Goal: Task Accomplishment & Management: Use online tool/utility

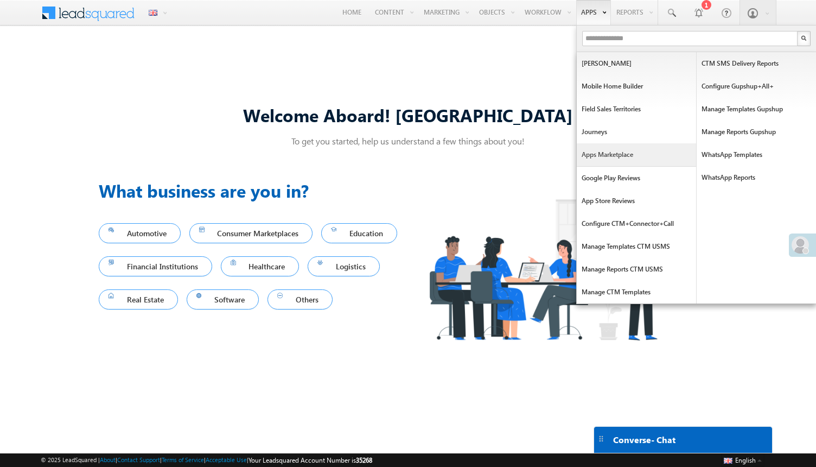
click at [613, 156] on link "Apps Marketplace" at bounding box center [636, 154] width 119 height 23
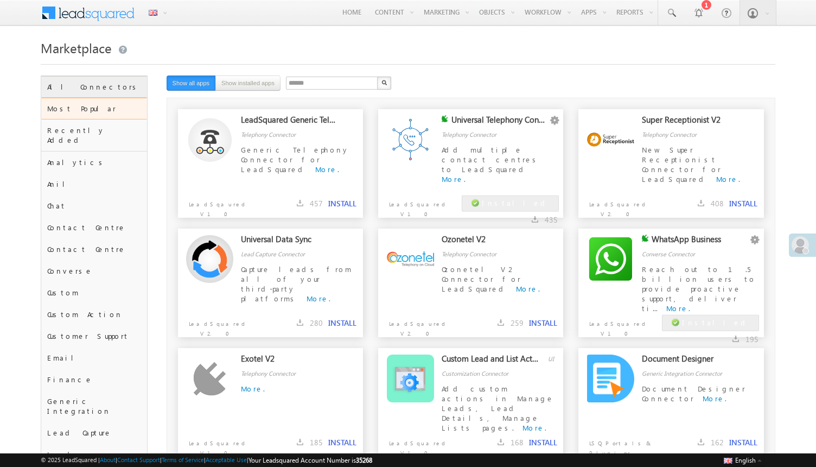
click at [113, 84] on div "All Connectors" at bounding box center [94, 87] width 106 height 22
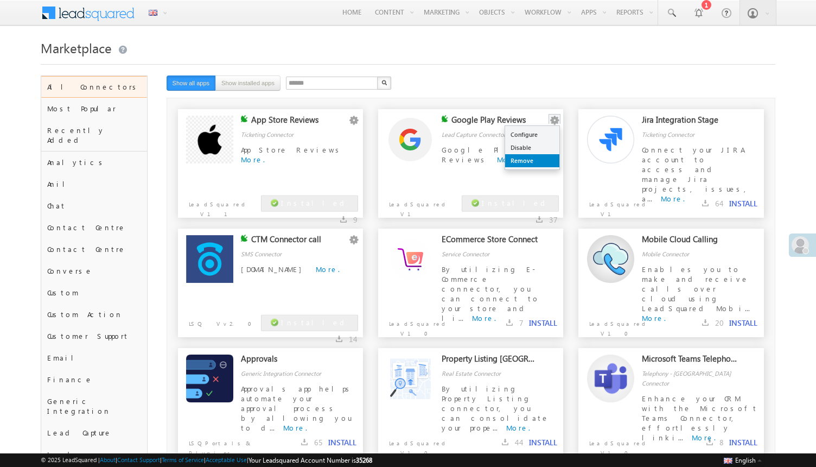
click at [536, 161] on link "Remove" at bounding box center [532, 160] width 54 height 13
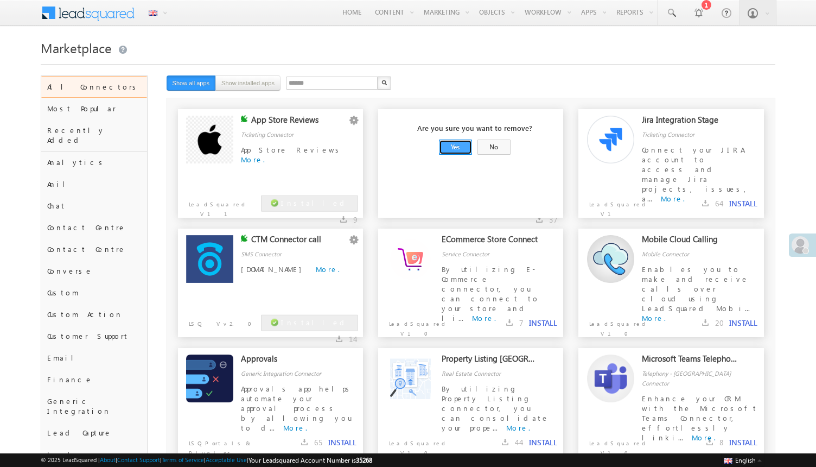
click at [461, 152] on link "Yes" at bounding box center [455, 146] width 33 height 15
click at [540, 202] on button "INSTALL" at bounding box center [543, 204] width 28 height 10
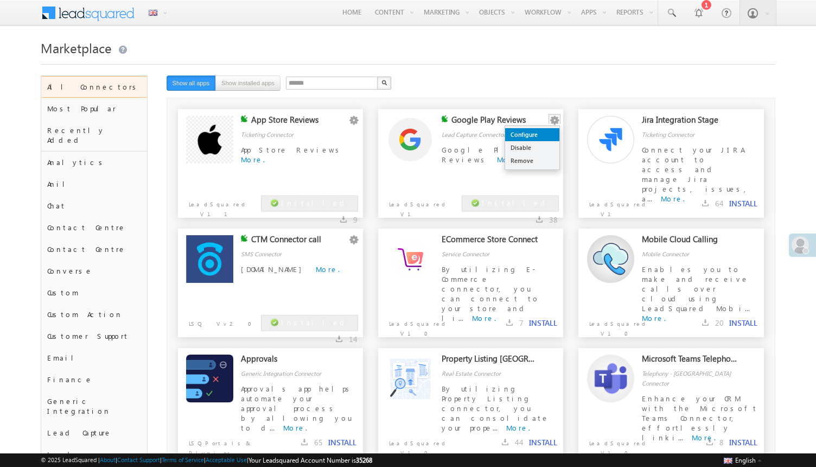
click at [547, 138] on link "Configure" at bounding box center [532, 134] width 54 height 13
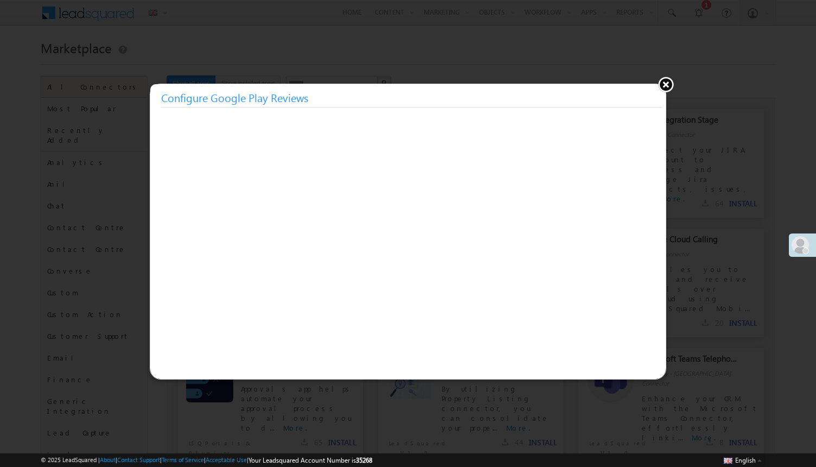
click at [671, 86] on button at bounding box center [666, 84] width 16 height 16
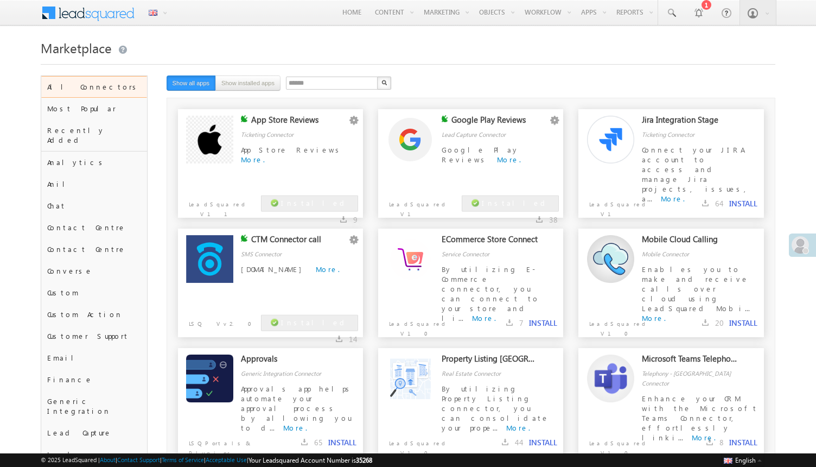
click at [667, 86] on div "****** X 12 results found Show all apps Show installed apps" at bounding box center [419, 83] width 505 height 17
click at [565, 69] on div "Marketplace" at bounding box center [408, 55] width 735 height 39
click at [454, 73] on div "Marketplace" at bounding box center [408, 55] width 735 height 39
